Goal: Information Seeking & Learning: Check status

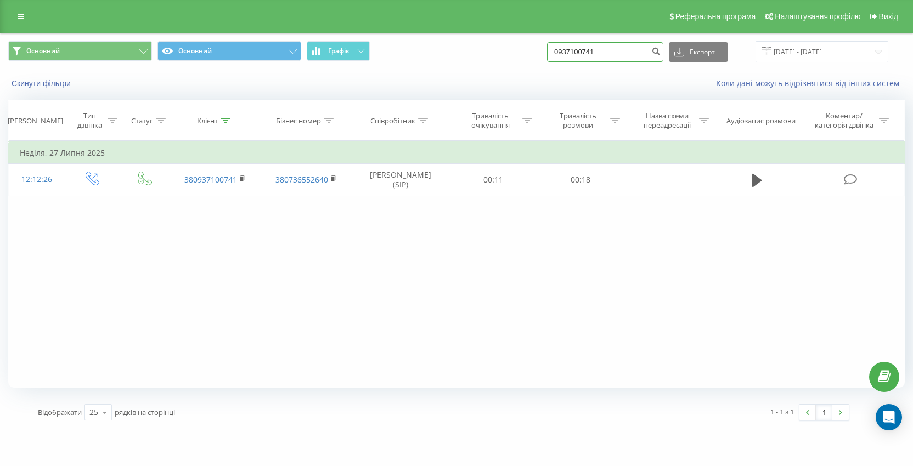
drag, startPoint x: 631, startPoint y: 52, endPoint x: 510, endPoint y: 50, distance: 121.3
click at [510, 50] on div "Основний Основний Графік 0937100741 Експорт .csv .xls .xlsx 21.05.2025 - 21.08.…" at bounding box center [456, 51] width 897 height 21
paste input "6 015 3030"
click at [613, 51] on input "096 015 3030" at bounding box center [605, 52] width 116 height 20
type input "0960153030"
